Goal: Information Seeking & Learning: Learn about a topic

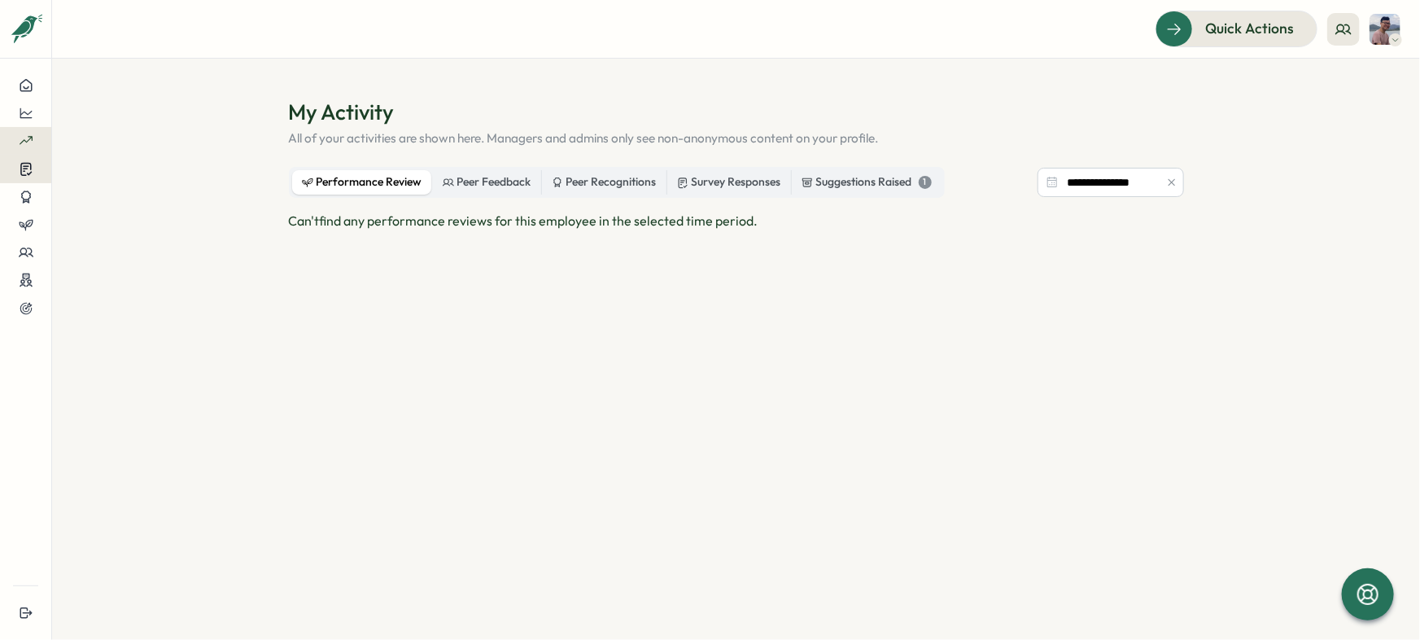
click at [20, 177] on button at bounding box center [25, 169] width 51 height 28
click at [88, 159] on div "Insights" at bounding box center [140, 154] width 121 height 18
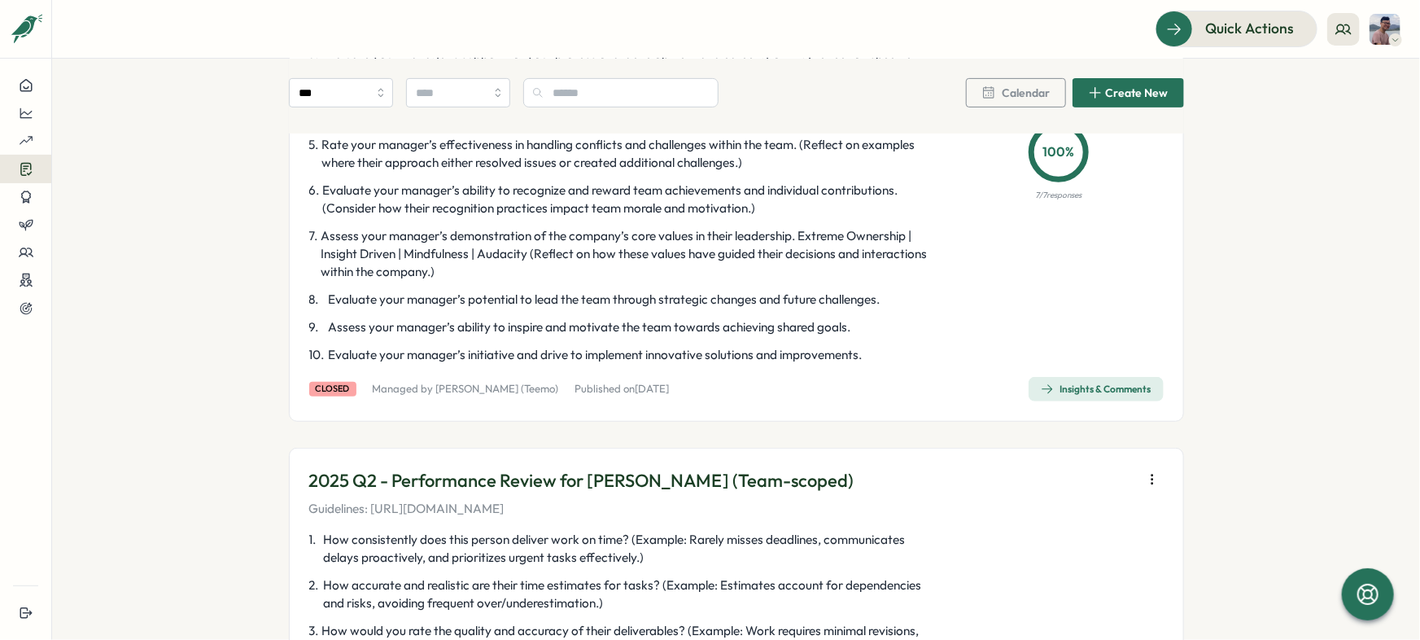
scroll to position [344, 0]
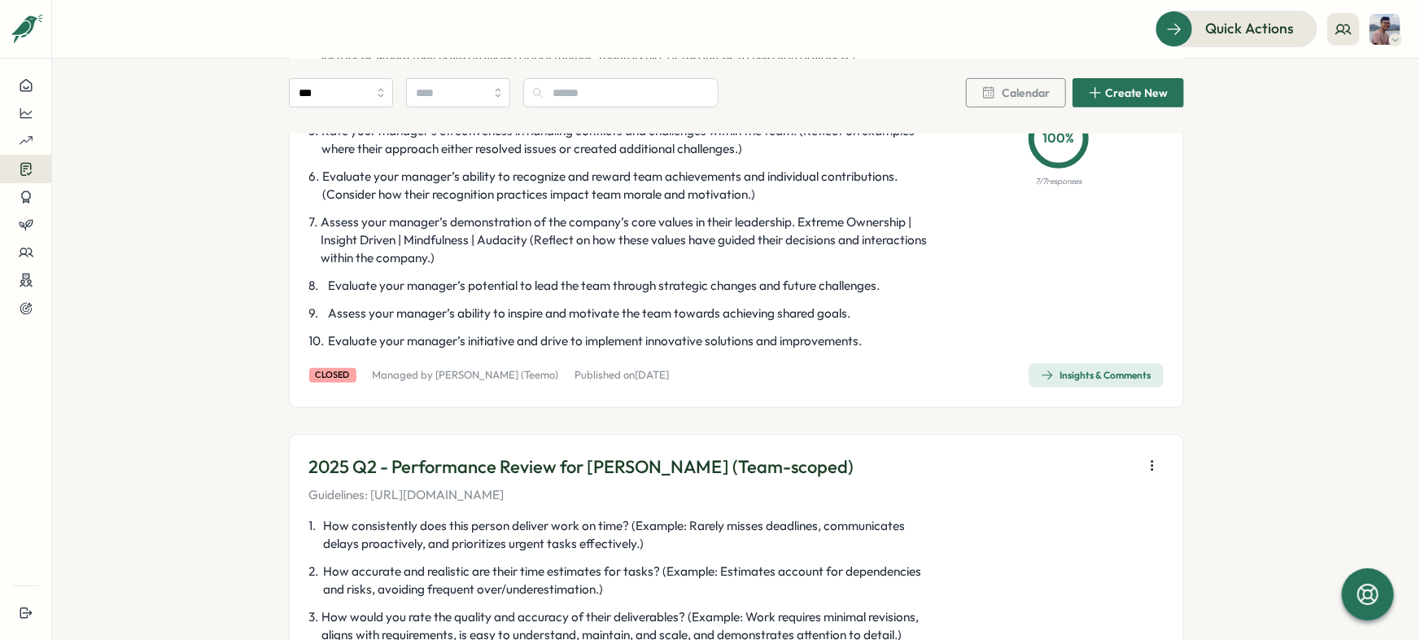
click at [1061, 388] on div "2025 Mid-year - Manager review (Team-scoped) Guidelines: [URL][DOMAIN_NAME] 1 .…" at bounding box center [736, 132] width 895 height 551
click at [1061, 373] on div "Insights & Comments" at bounding box center [1096, 375] width 111 height 13
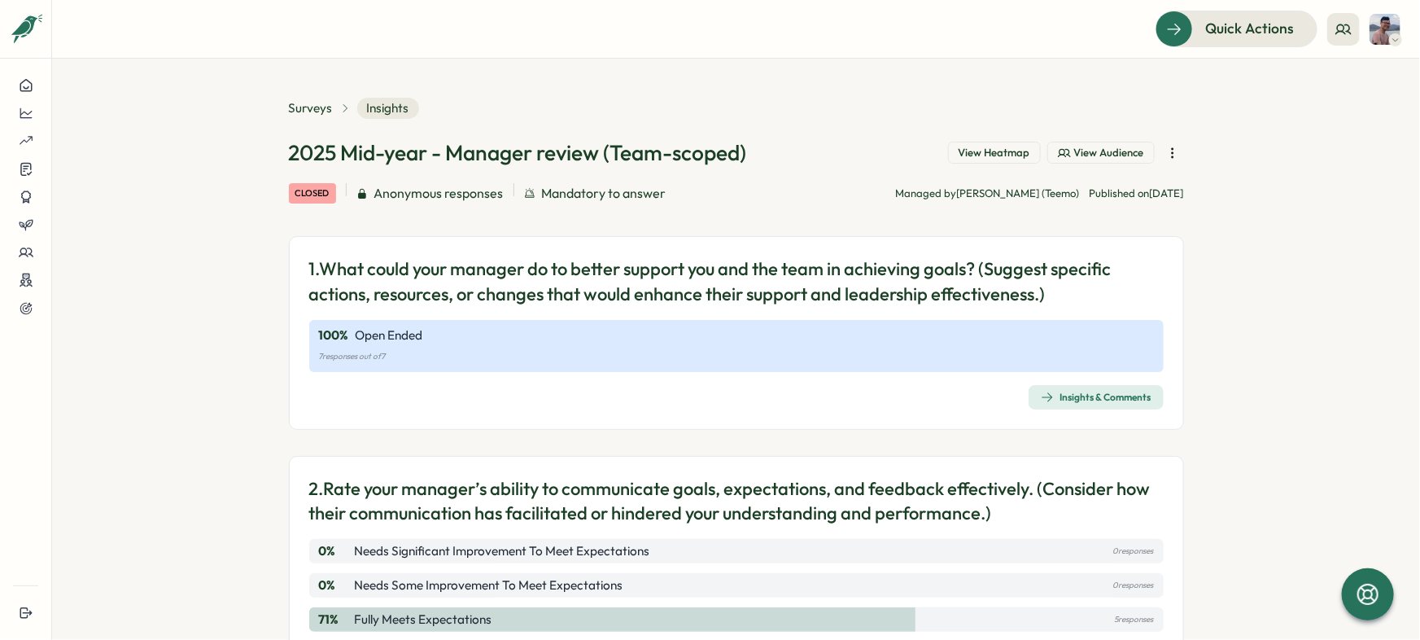
click at [1126, 398] on div "Insights & Comments" at bounding box center [1096, 397] width 111 height 13
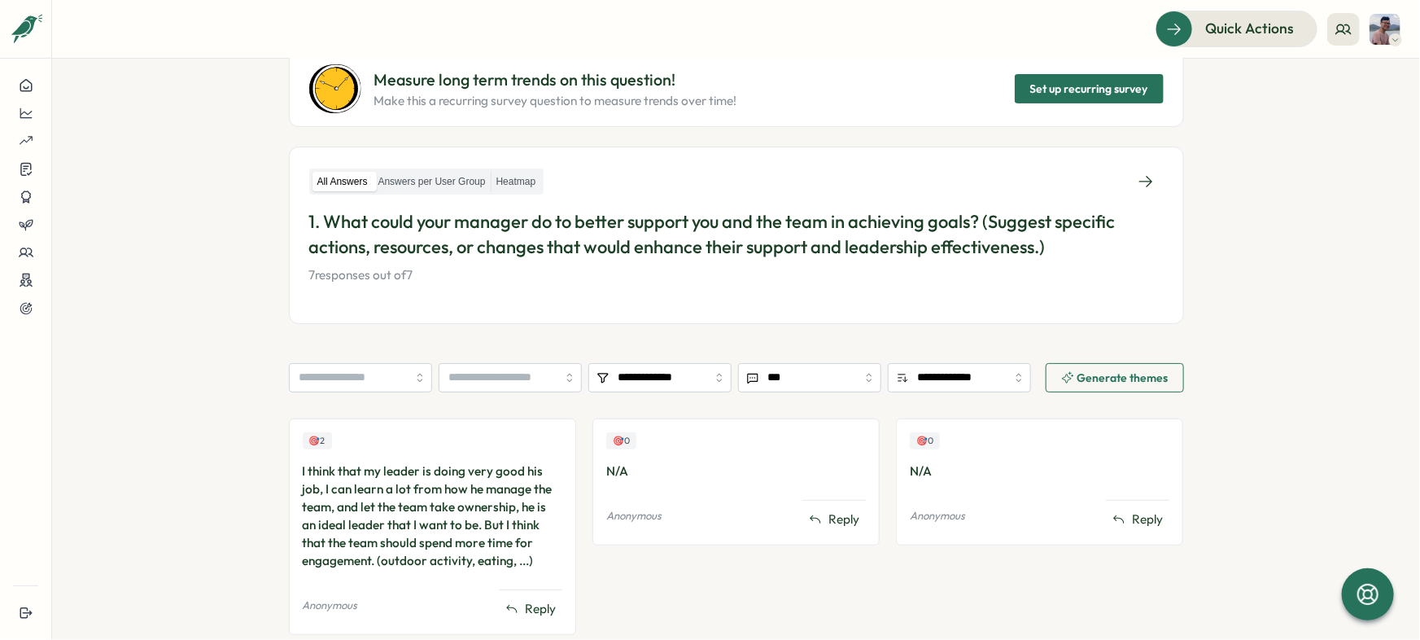
scroll to position [216, 0]
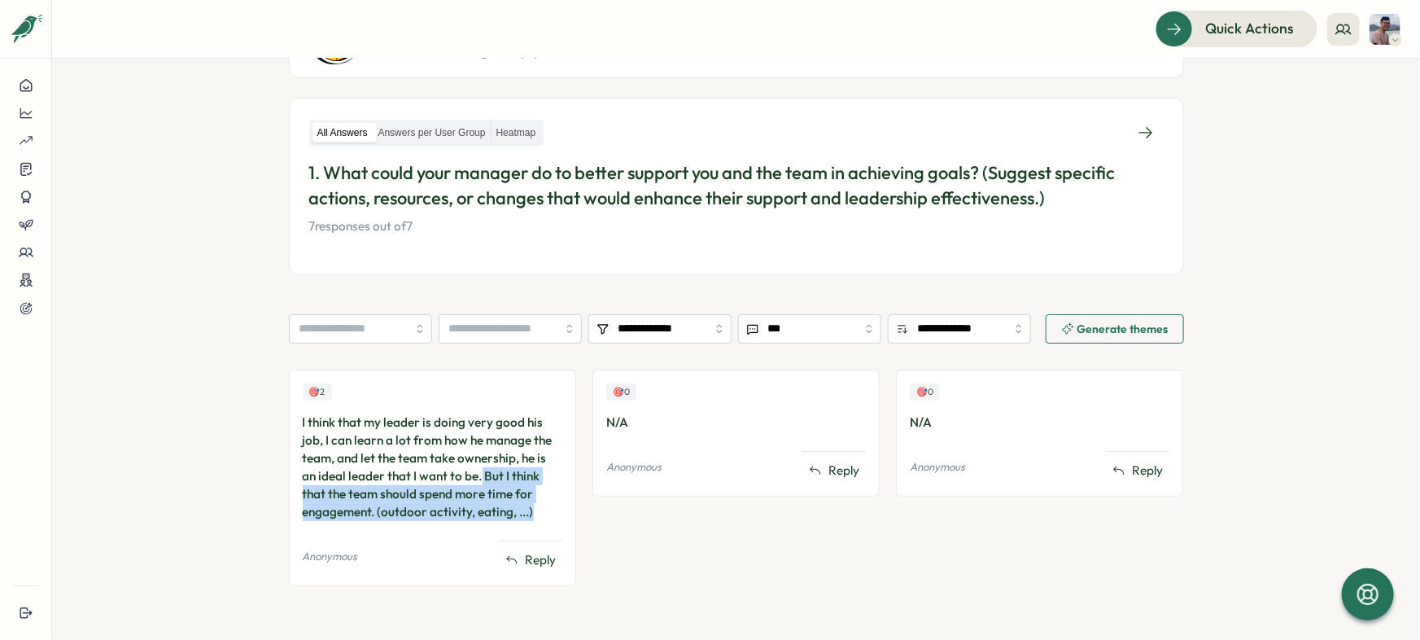
drag, startPoint x: 462, startPoint y: 479, endPoint x: 540, endPoint y: 511, distance: 84.7
click at [541, 511] on div "I think that my leader is doing very good his job, I can learn a lot from how h…" at bounding box center [433, 467] width 260 height 107
click at [717, 592] on div "🎯 0 N/A Anonymous Reply" at bounding box center [736, 486] width 287 height 233
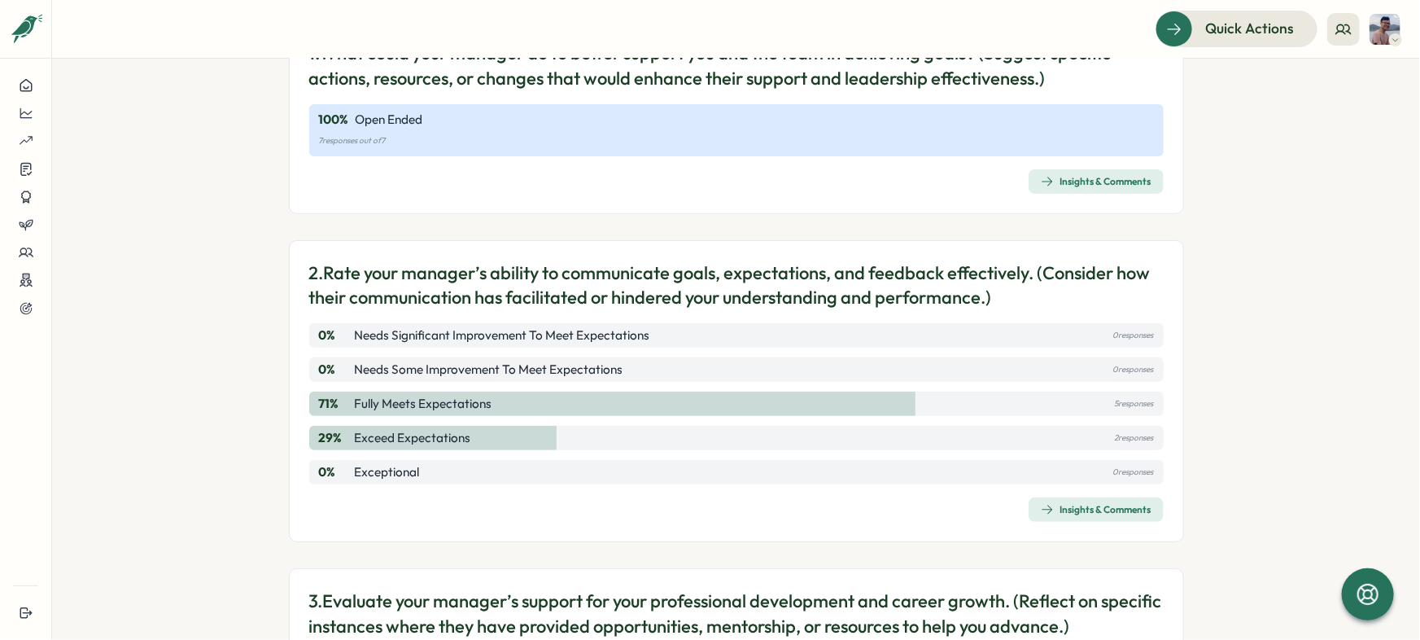
scroll to position [226, 0]
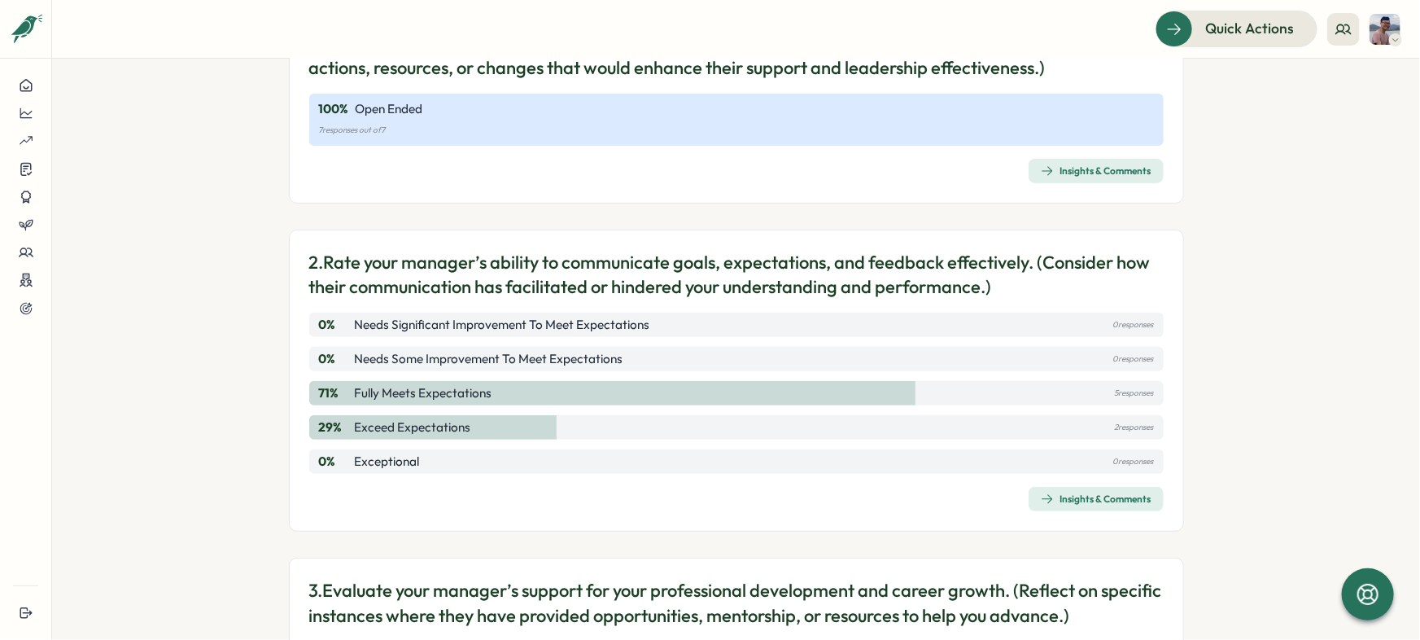
click at [1091, 496] on div "Insights & Comments" at bounding box center [1096, 498] width 111 height 13
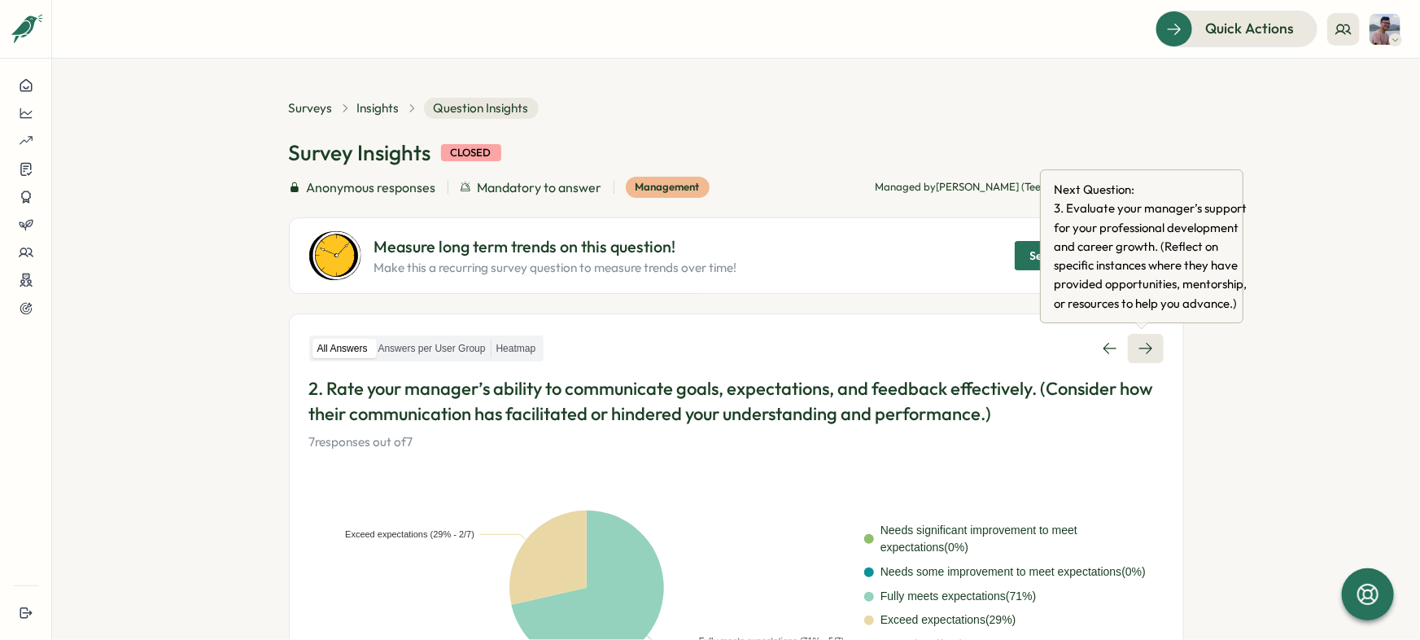
click at [1147, 359] on link at bounding box center [1146, 348] width 36 height 29
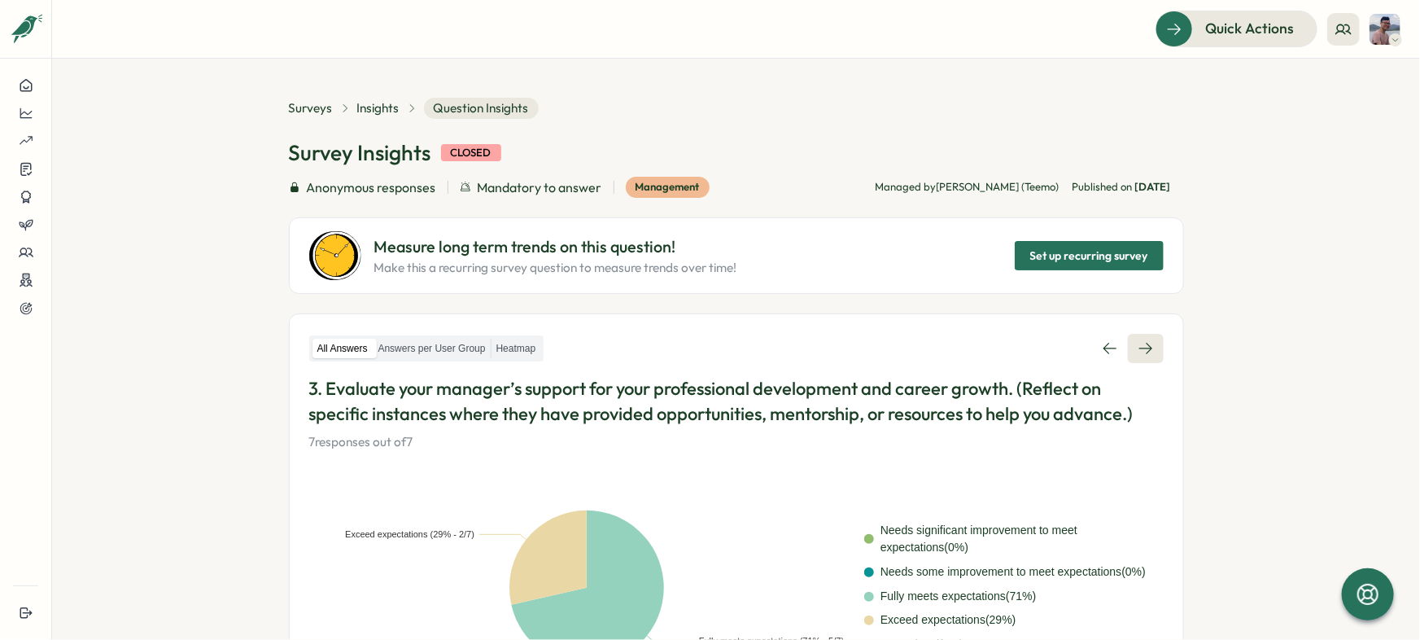
click at [1146, 345] on icon at bounding box center [1146, 348] width 16 height 16
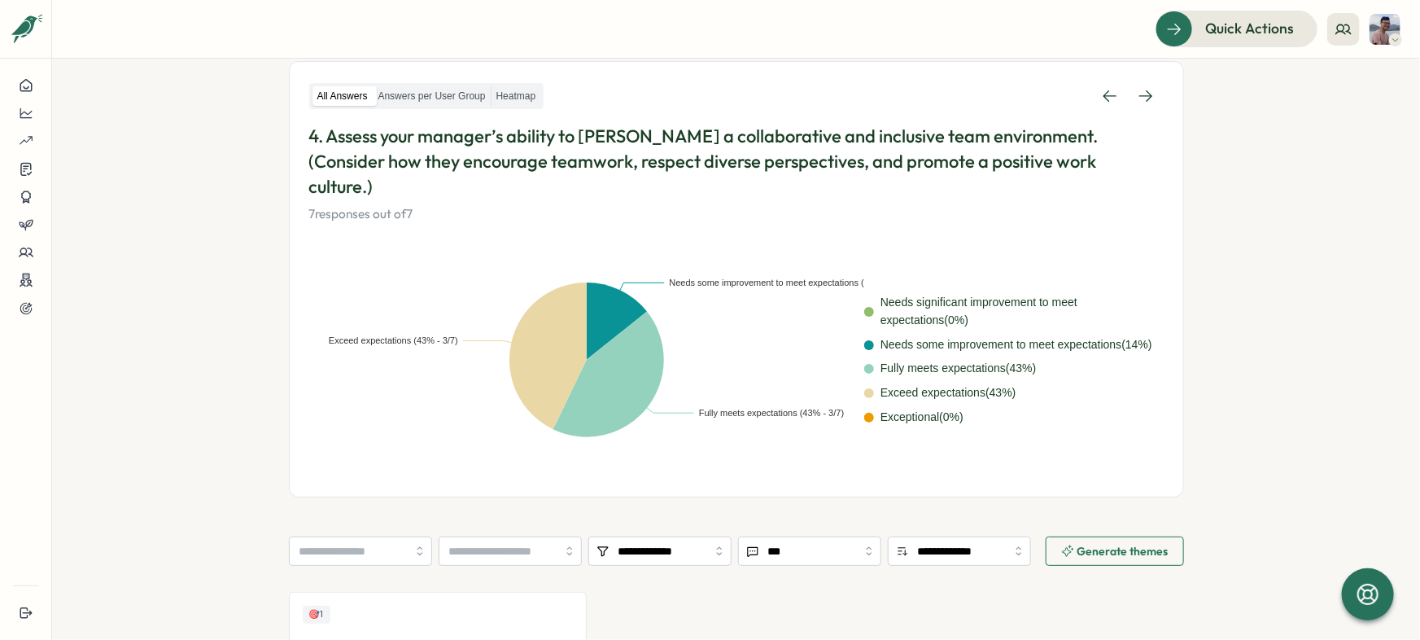
scroll to position [439, 0]
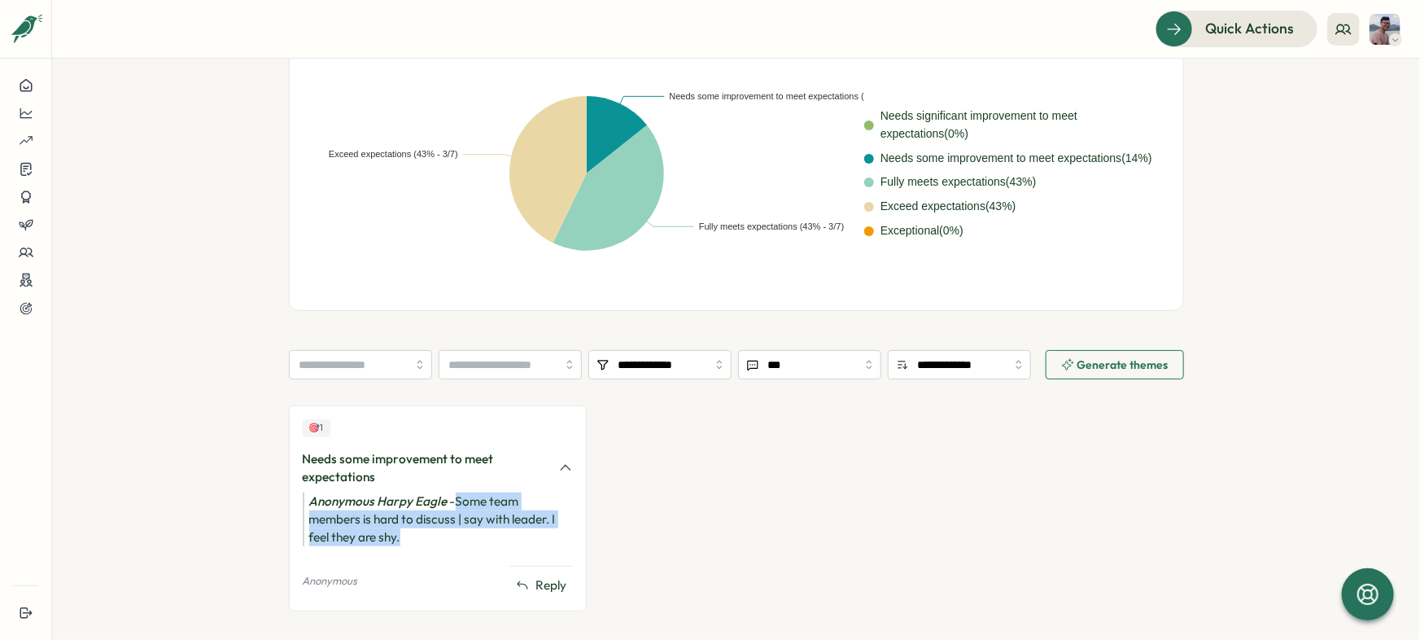
drag, startPoint x: 448, startPoint y: 473, endPoint x: 473, endPoint y: 510, distance: 44.5
click at [473, 510] on div "Anonymous Harpy Eagle - Some team members is hard to discuss | say with leader.…" at bounding box center [438, 519] width 271 height 54
click at [442, 509] on div "Anonymous Harpy Eagle - Some team members is hard to discuss | say with leader.…" at bounding box center [438, 519] width 271 height 54
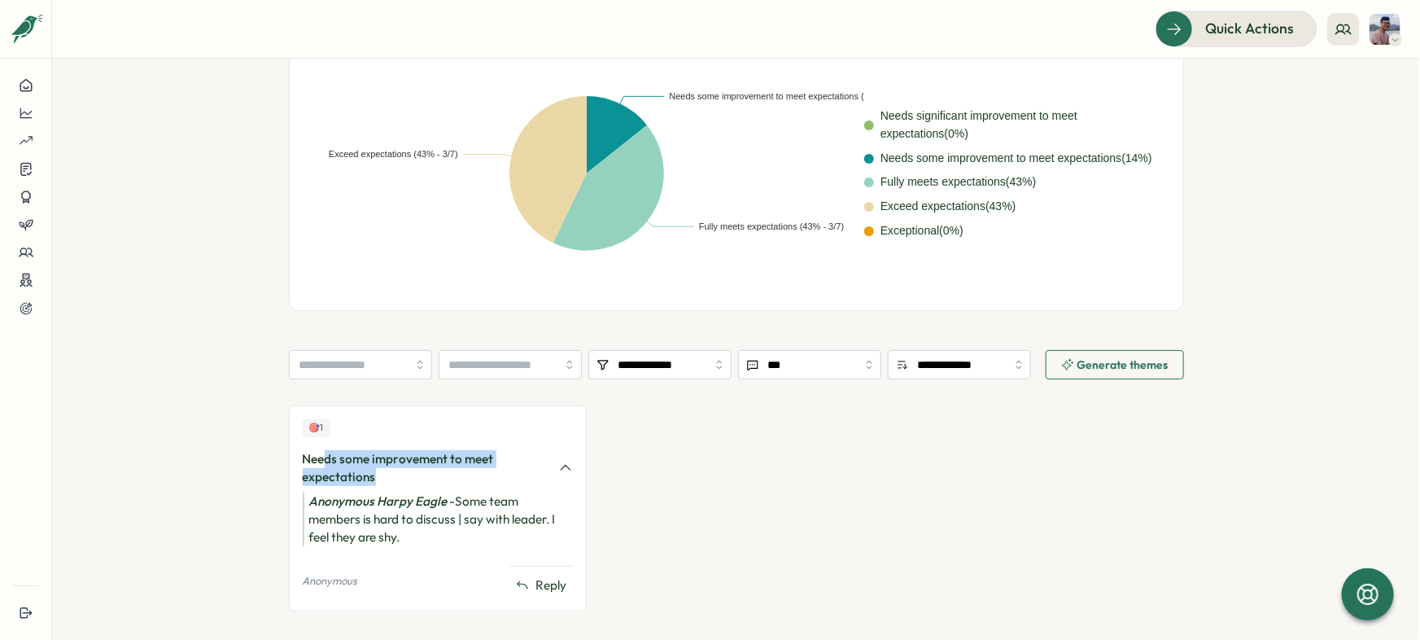
drag, startPoint x: 372, startPoint y: 450, endPoint x: 322, endPoint y: 436, distance: 51.5
click at [322, 450] on div "Needs some improvement to meet expectations" at bounding box center [426, 468] width 247 height 36
click at [462, 494] on div "Anonymous Harpy Eagle - Some team members is hard to discuss | say with leader.…" at bounding box center [438, 519] width 271 height 54
click at [381, 513] on div "Anonymous Harpy Eagle - Some team members is hard to discuss | say with leader.…" at bounding box center [438, 519] width 271 height 54
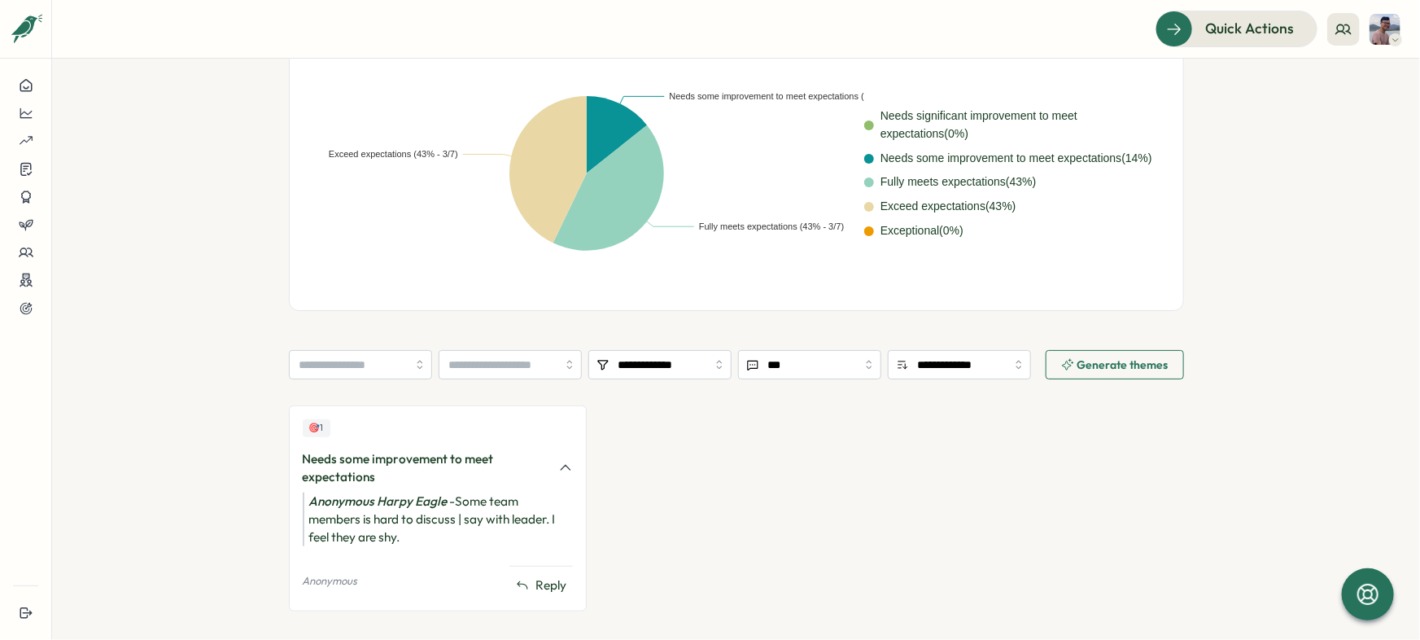
click at [419, 513] on div "Anonymous Harpy Eagle - Some team members is hard to discuss | say with leader.…" at bounding box center [438, 519] width 271 height 54
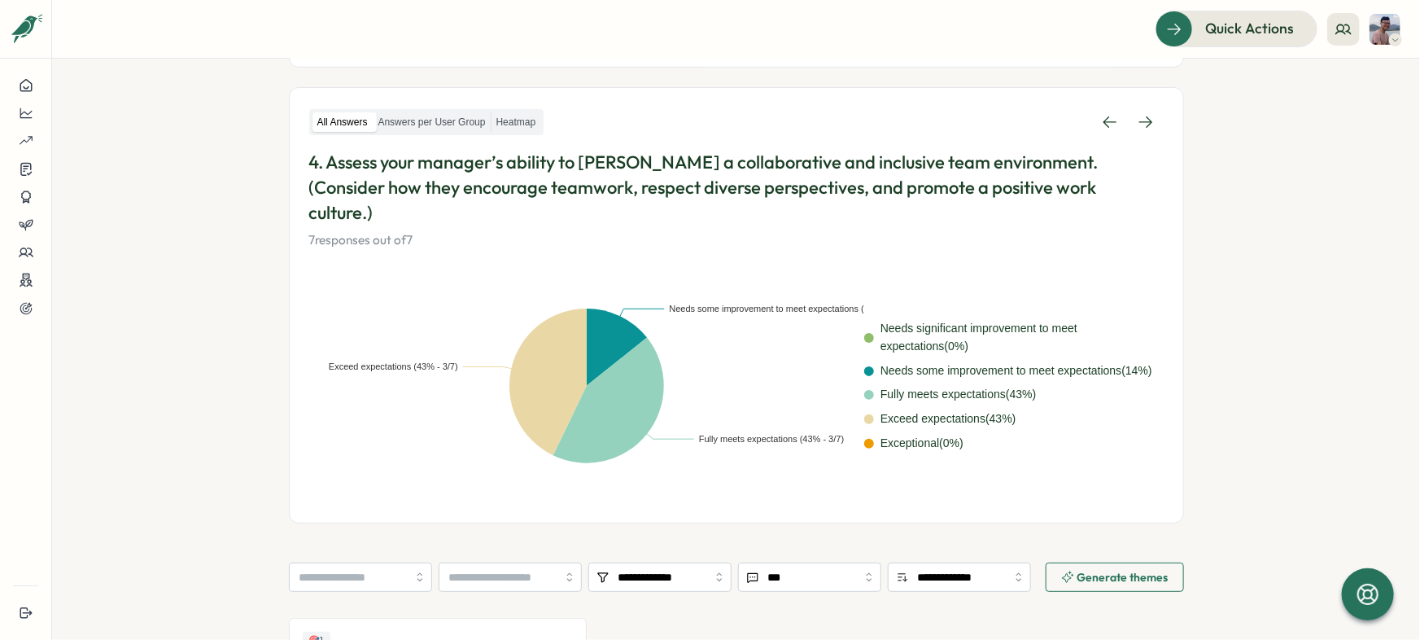
scroll to position [0, 0]
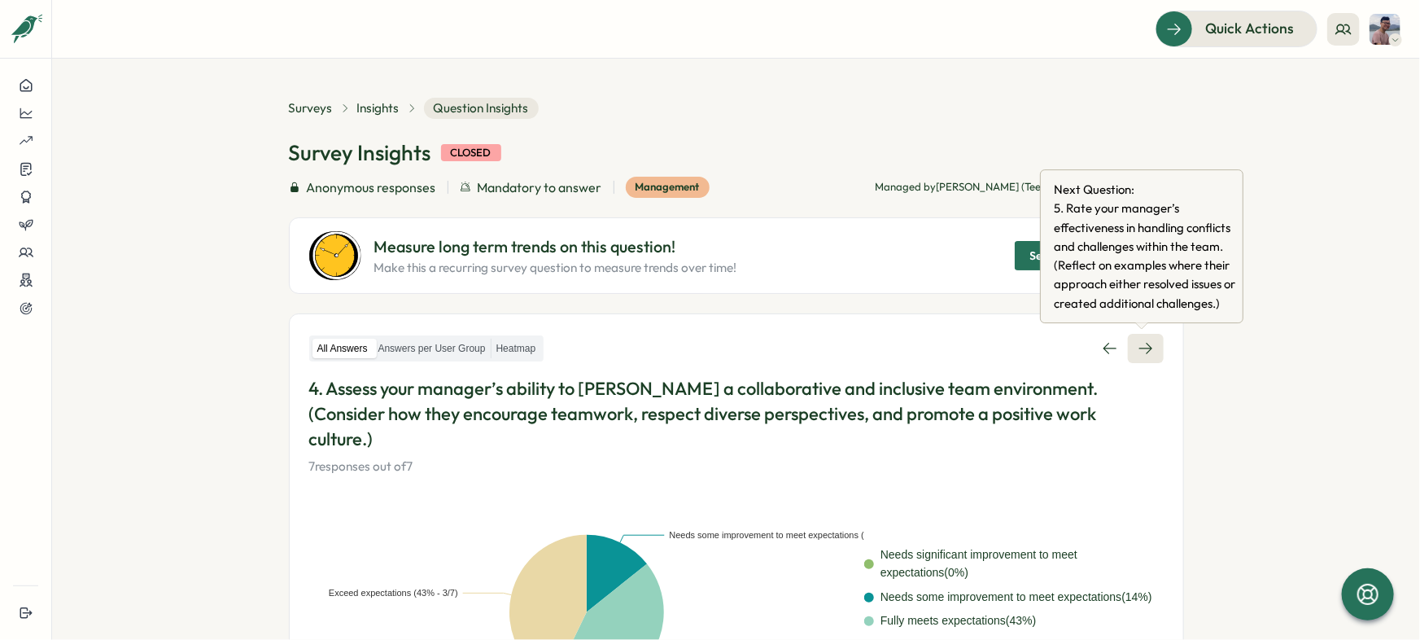
click at [1149, 348] on icon at bounding box center [1146, 348] width 16 height 16
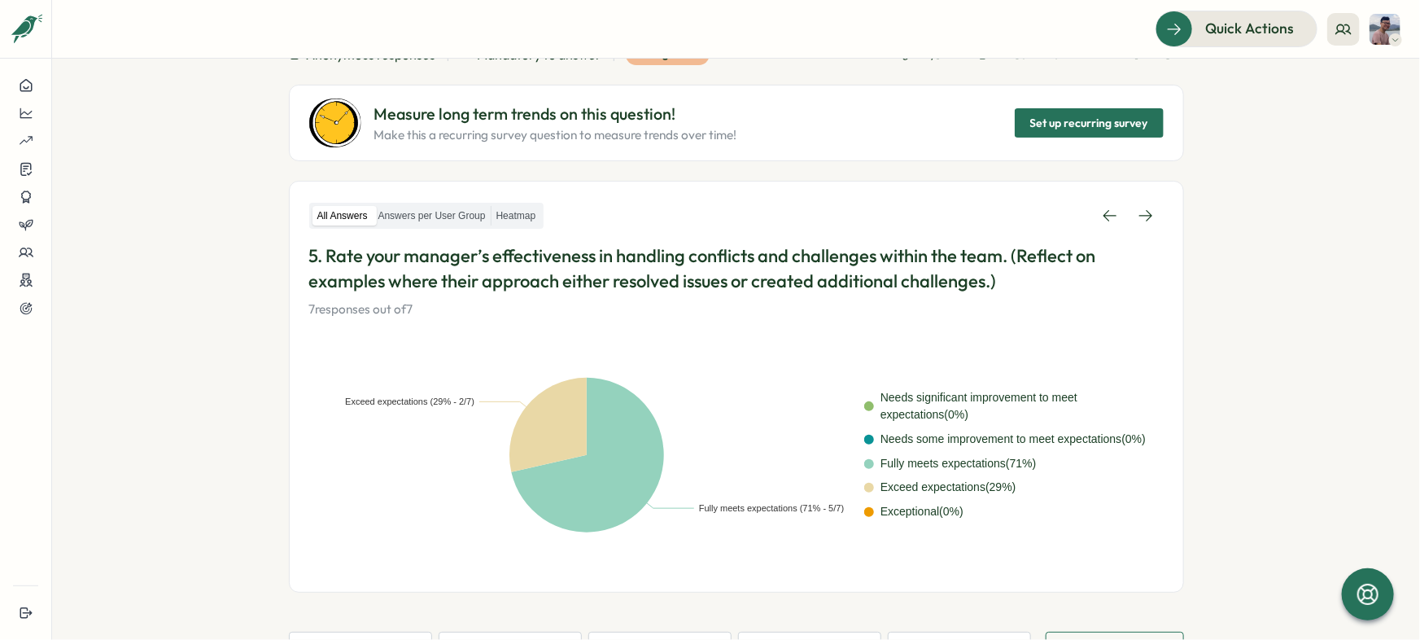
scroll to position [37, 0]
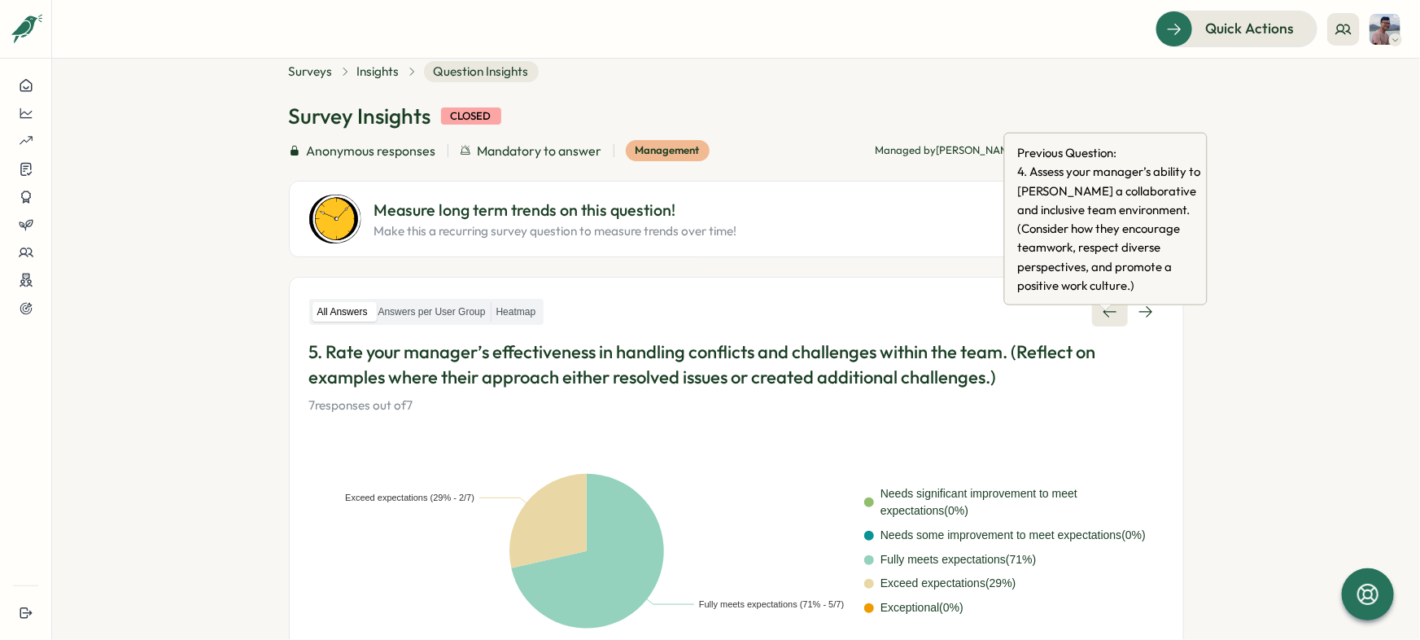
click at [1092, 308] on link at bounding box center [1110, 311] width 36 height 29
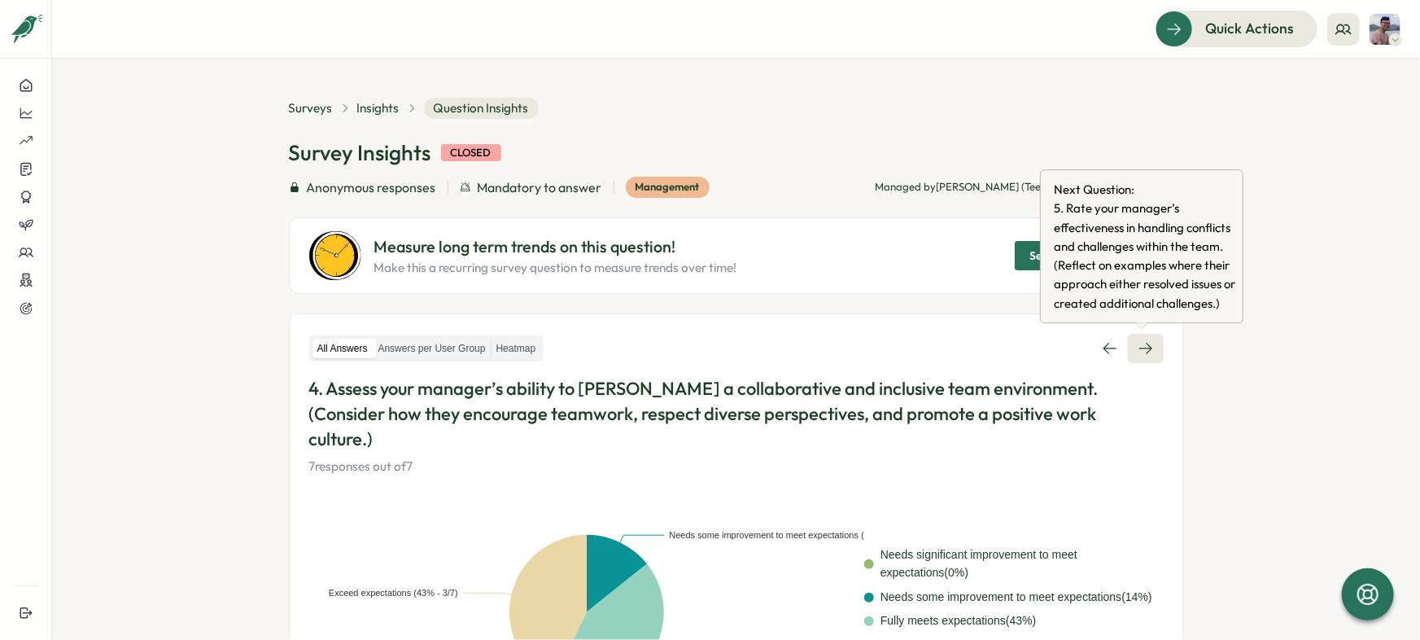
click at [1138, 343] on icon at bounding box center [1146, 348] width 16 height 16
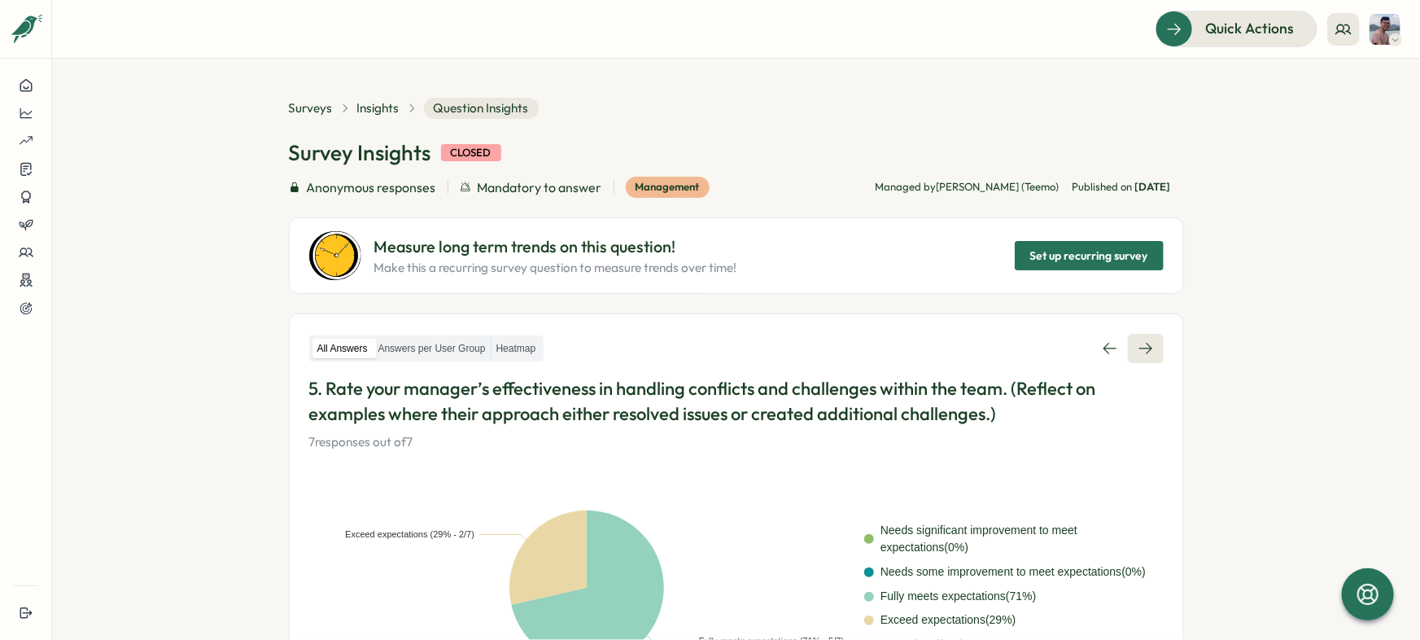
click at [1153, 348] on link at bounding box center [1146, 348] width 36 height 29
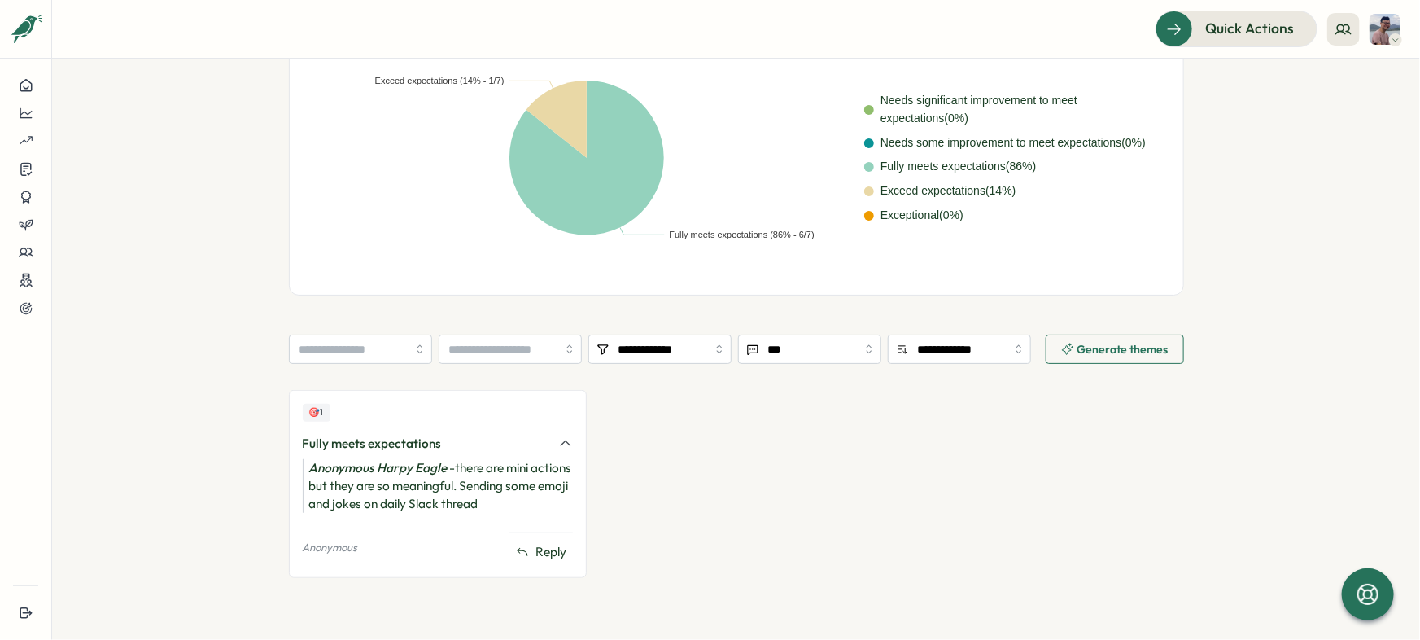
scroll to position [429, 0]
drag, startPoint x: 438, startPoint y: 471, endPoint x: 498, endPoint y: 501, distance: 67.3
click at [498, 501] on div "Anonymous Harpy Eagle - there are mini actions but they are so meaningful. Send…" at bounding box center [438, 486] width 271 height 54
click at [513, 501] on div "Anonymous Harpy Eagle - there are mini actions but they are so meaningful. Send…" at bounding box center [438, 486] width 271 height 54
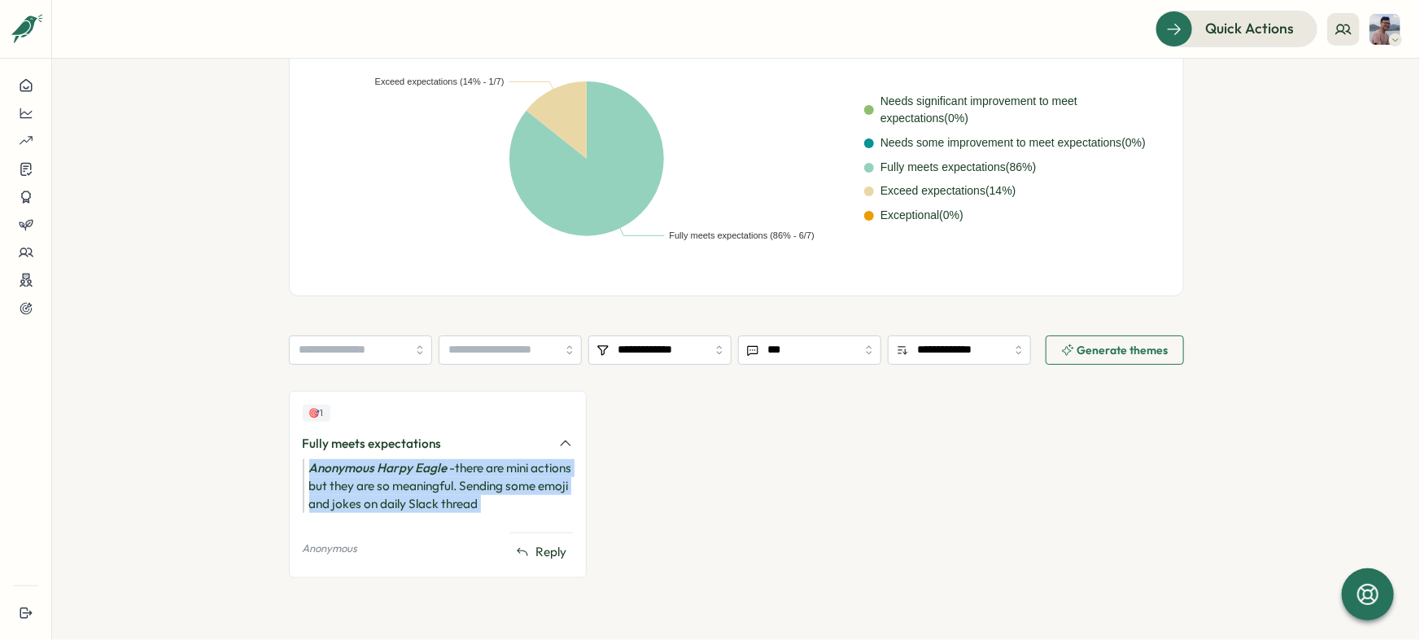
click at [513, 501] on div "Anonymous Harpy Eagle - there are mini actions but they are so meaningful. Send…" at bounding box center [438, 486] width 271 height 54
click at [531, 501] on div "Anonymous Harpy Eagle - there are mini actions but they are so meaningful. Send…" at bounding box center [438, 486] width 271 height 54
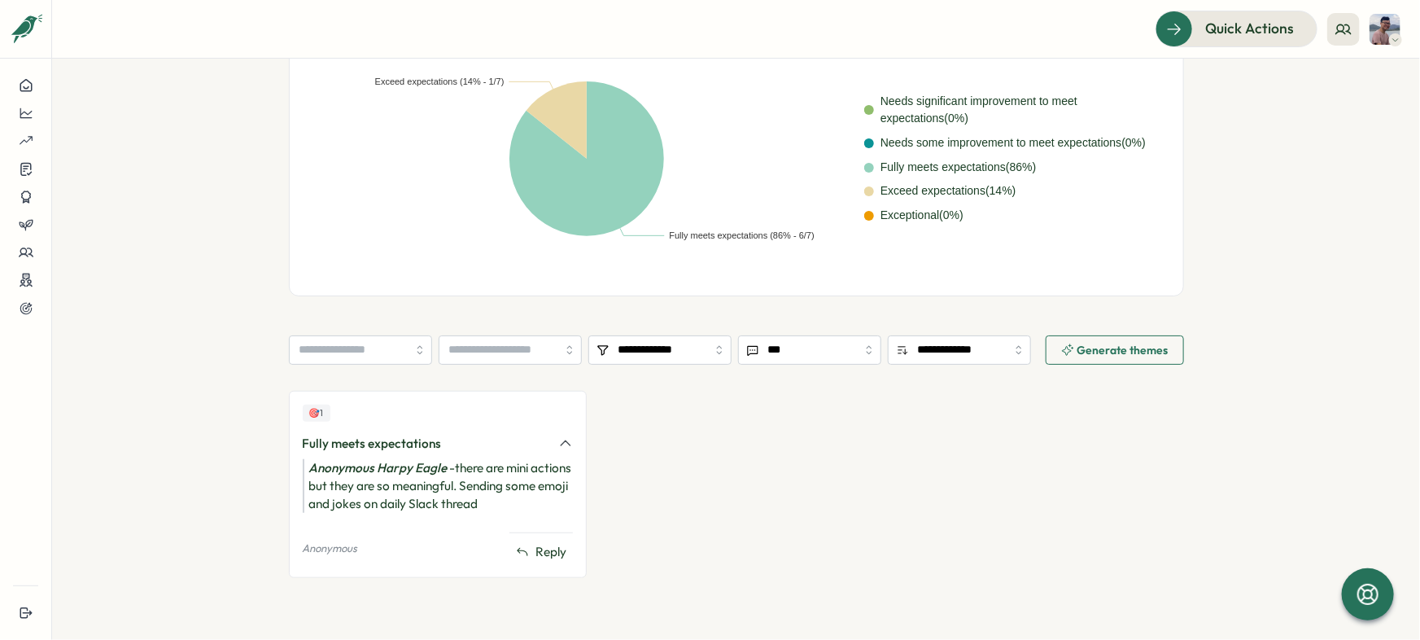
click at [928, 503] on div "🎯 1 Fully meets expectations Anonymous Harpy Eagle - there are mini actions but…" at bounding box center [736, 493] width 895 height 204
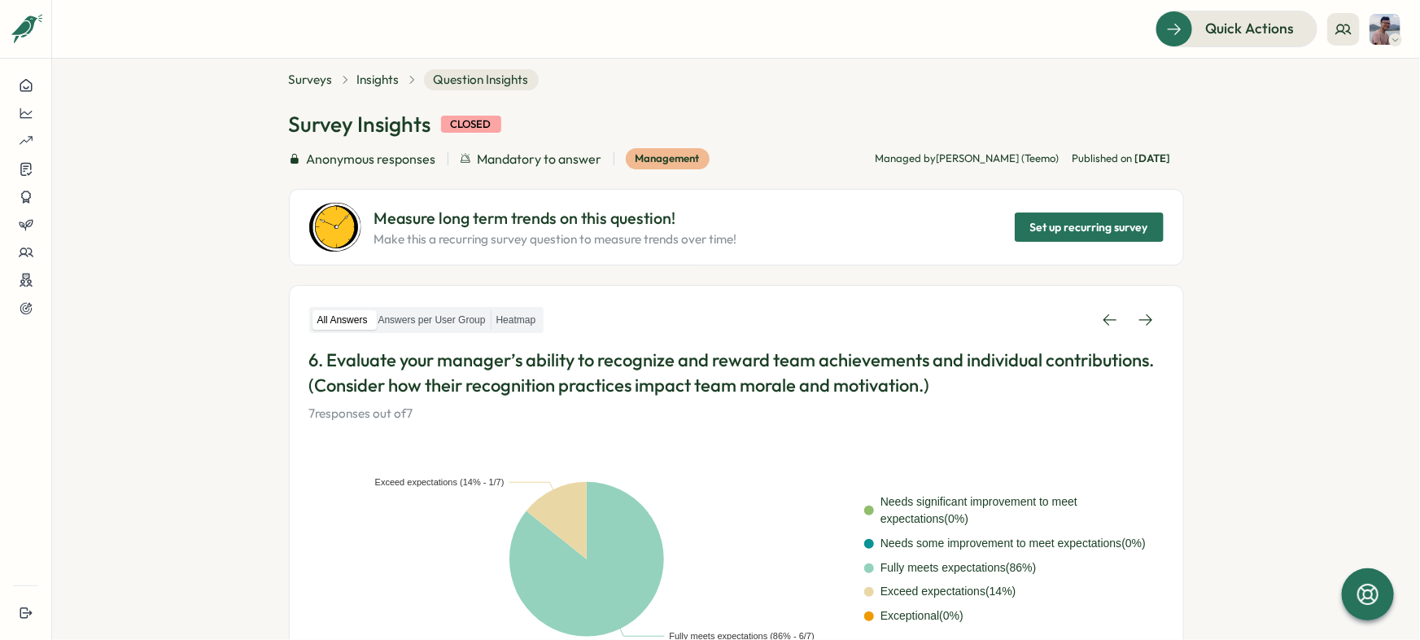
scroll to position [0, 0]
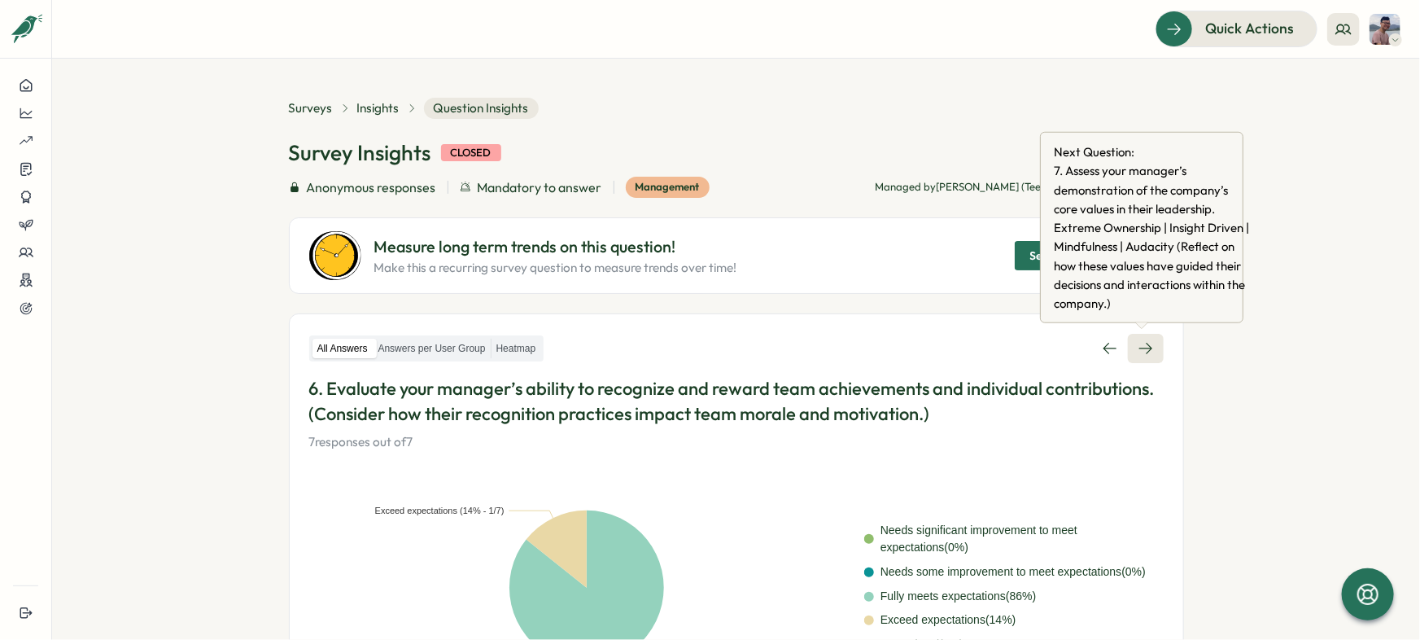
click at [1142, 359] on link at bounding box center [1146, 348] width 36 height 29
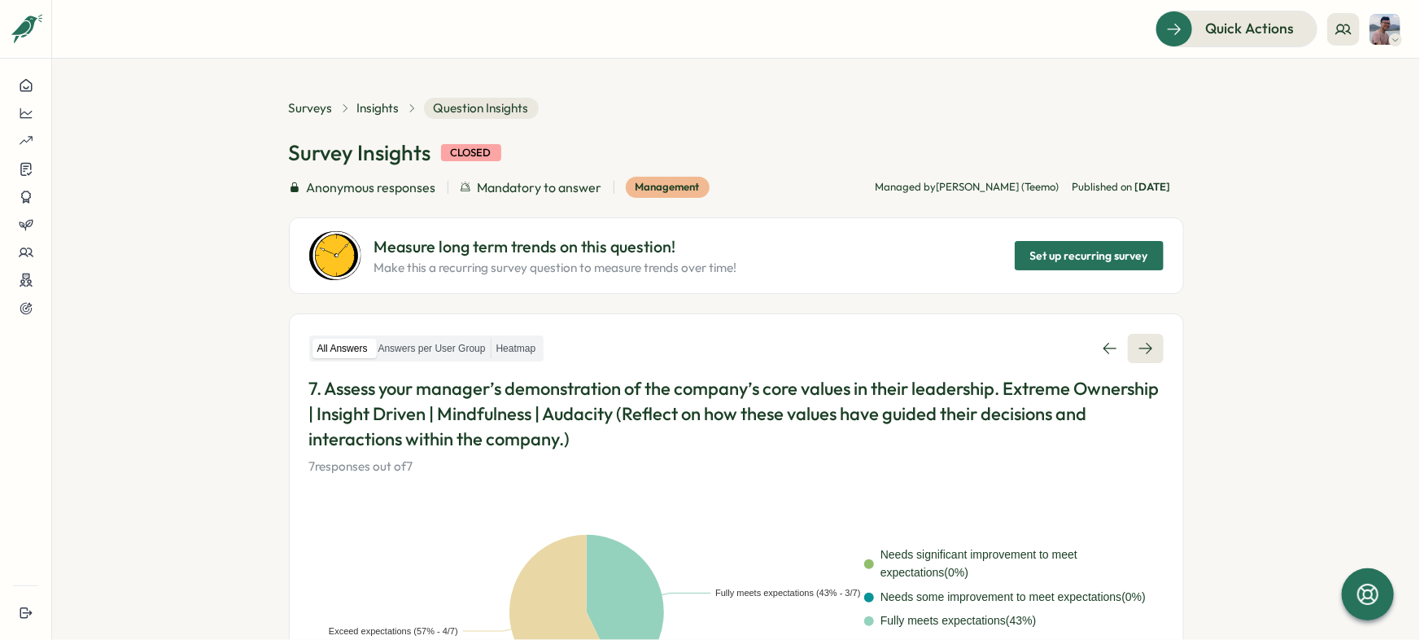
click at [1153, 345] on link at bounding box center [1146, 348] width 36 height 29
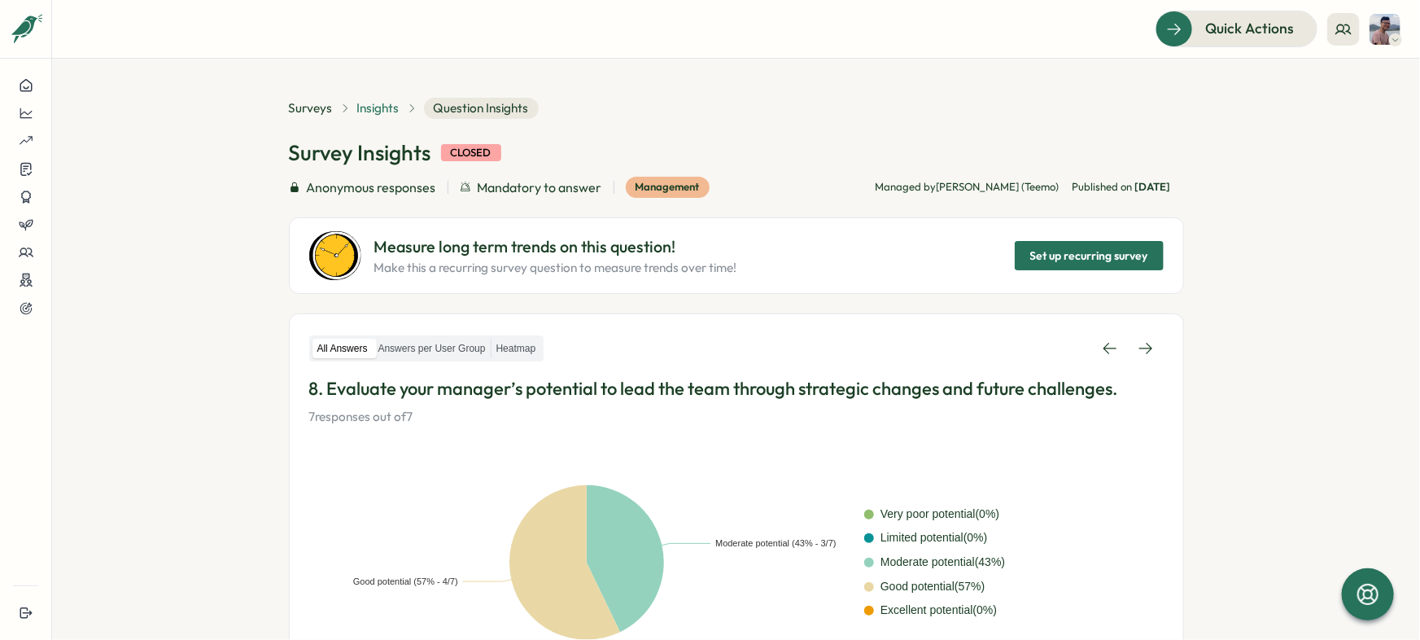
click at [383, 108] on span "Insights" at bounding box center [378, 108] width 42 height 18
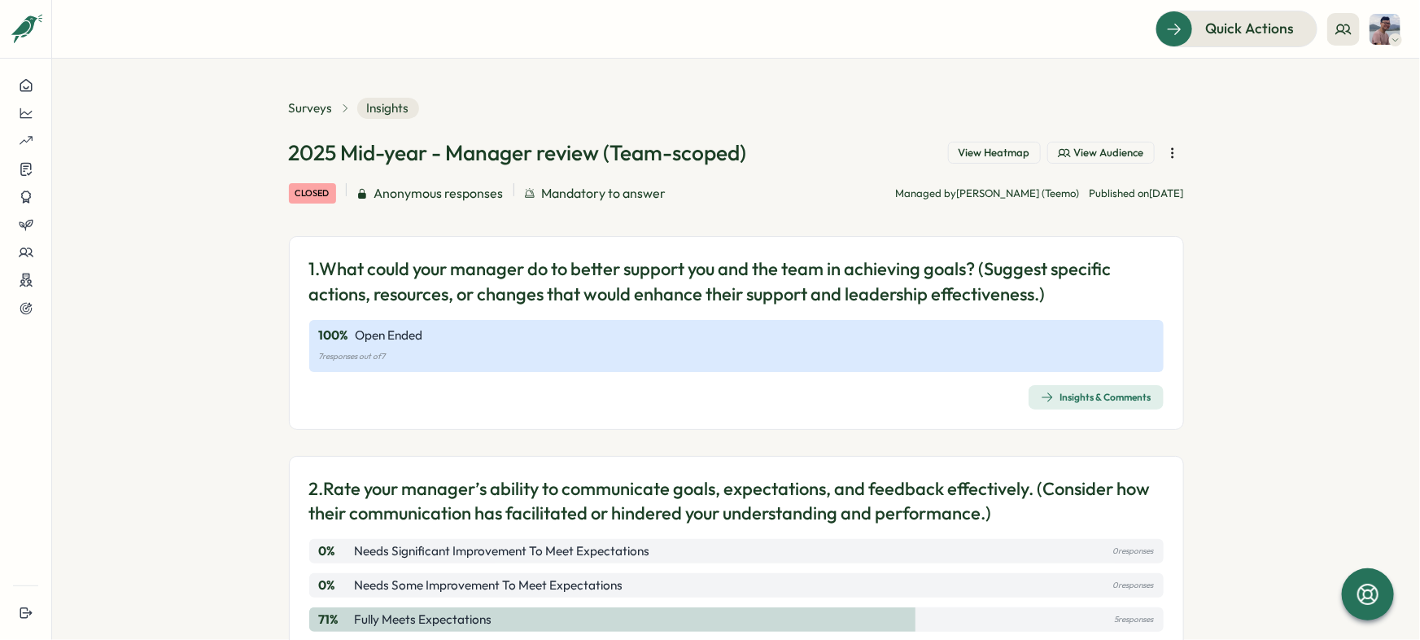
click at [1210, 198] on section "Surveys Insights 2025 Mid-year - Manager review (Team-scoped) View Heatmap View…" at bounding box center [736, 349] width 1368 height 581
click at [1344, 239] on section "Surveys Insights 2025 Mid-year - Manager review (Team-scoped) View Heatmap View…" at bounding box center [736, 349] width 1368 height 581
